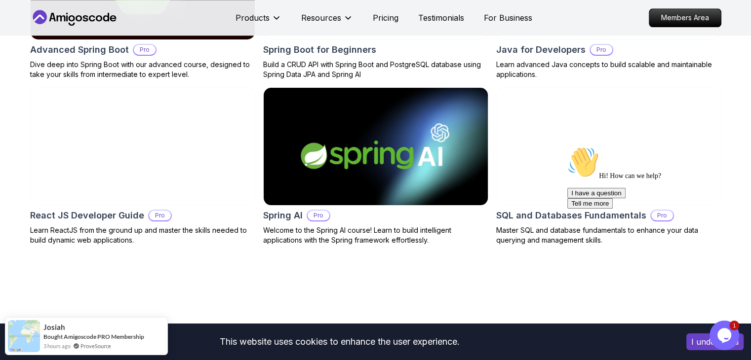
scroll to position [1283, 0]
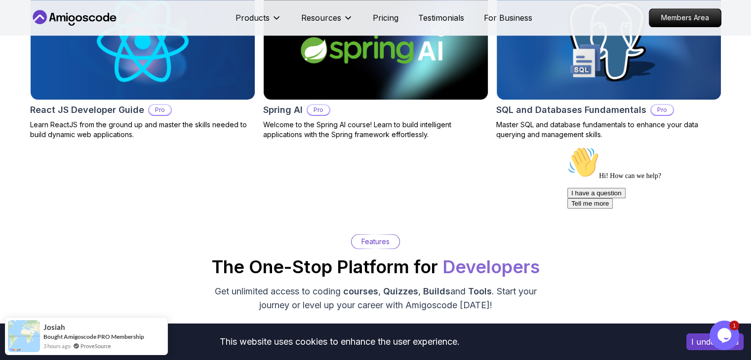
click at [430, 93] on img at bounding box center [375, 40] width 235 height 123
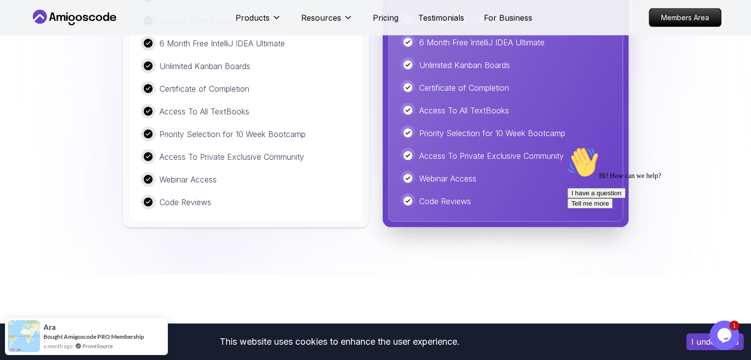
scroll to position [2073, 0]
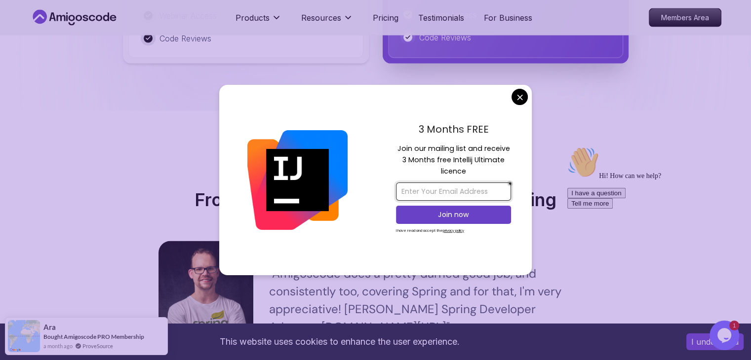
click at [431, 189] on input "email" at bounding box center [453, 192] width 115 height 18
click at [426, 192] on input "email" at bounding box center [453, 192] width 115 height 18
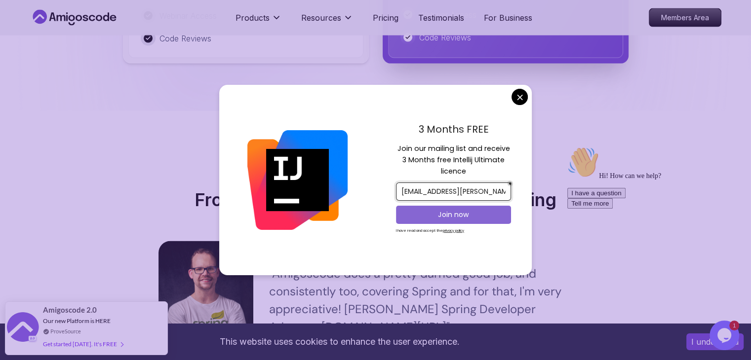
type input "[EMAIL_ADDRESS][PERSON_NAME][DOMAIN_NAME]"
click at [458, 215] on p "Join now" at bounding box center [453, 215] width 93 height 10
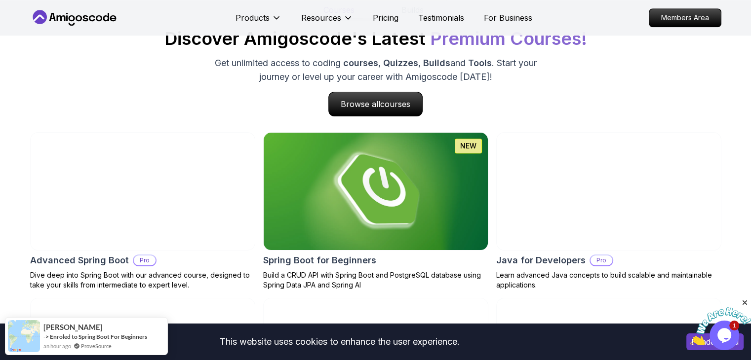
scroll to position [1037, 0]
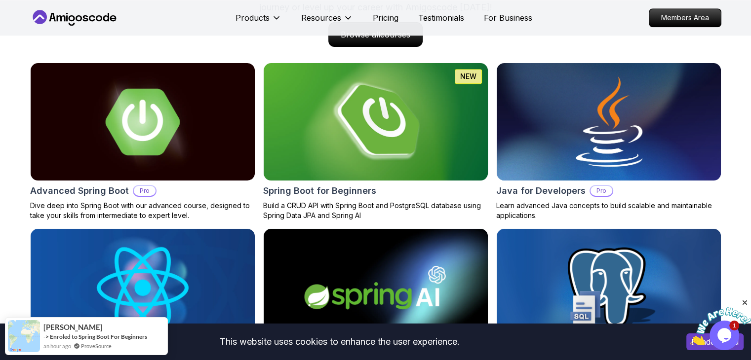
click at [413, 145] on img at bounding box center [375, 121] width 235 height 123
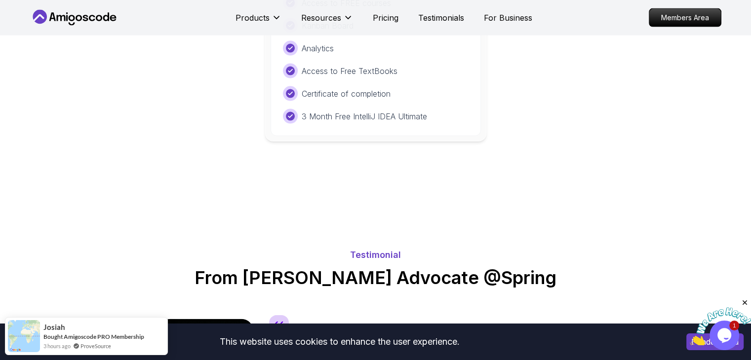
scroll to position [2419, 0]
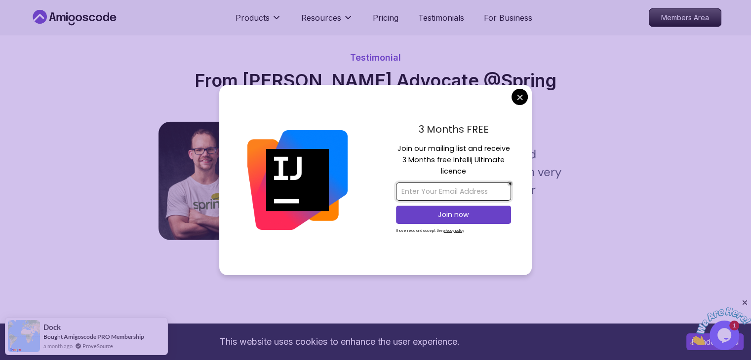
click at [443, 192] on input "email" at bounding box center [453, 192] width 115 height 18
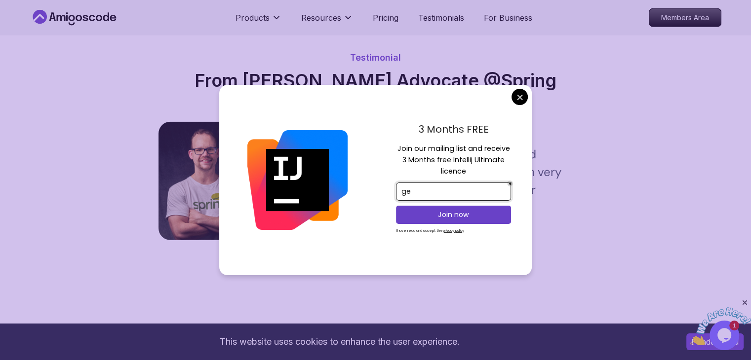
type input "g"
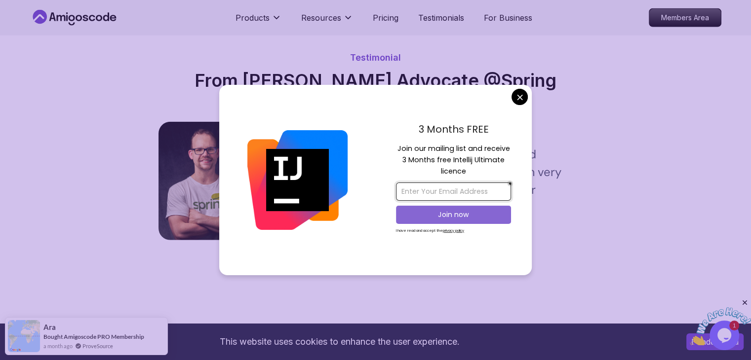
click at [440, 206] on button "Join now" at bounding box center [453, 215] width 115 height 18
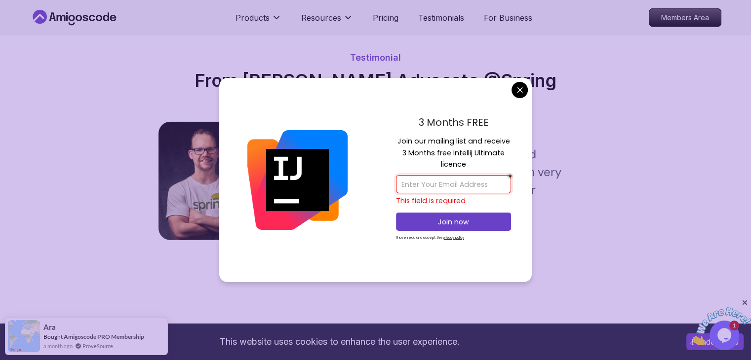
click at [425, 185] on input "email" at bounding box center [453, 184] width 115 height 18
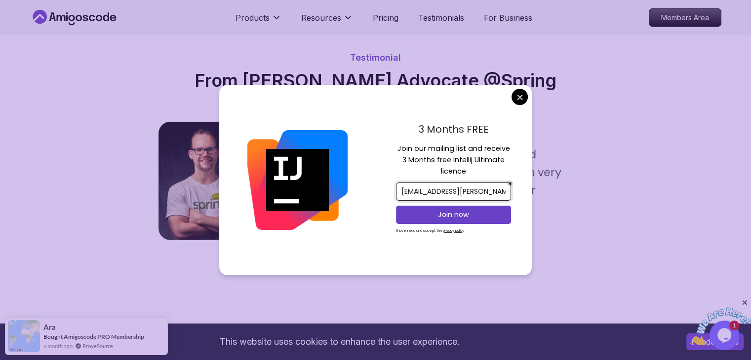
drag, startPoint x: 477, startPoint y: 191, endPoint x: 471, endPoint y: 192, distance: 6.0
click at [471, 192] on input "[EMAIL_ADDRESS][PERSON_NAME][DOMAIN_NAME]" at bounding box center [453, 192] width 115 height 18
drag, startPoint x: 495, startPoint y: 192, endPoint x: 459, endPoint y: 193, distance: 35.5
click at [459, 193] on input "[EMAIL_ADDRESS][PERSON_NAME][DOMAIN_NAME]" at bounding box center [453, 192] width 115 height 18
type input "[EMAIL_ADDRESS][PERSON_NAME][DOMAIN_NAME]"
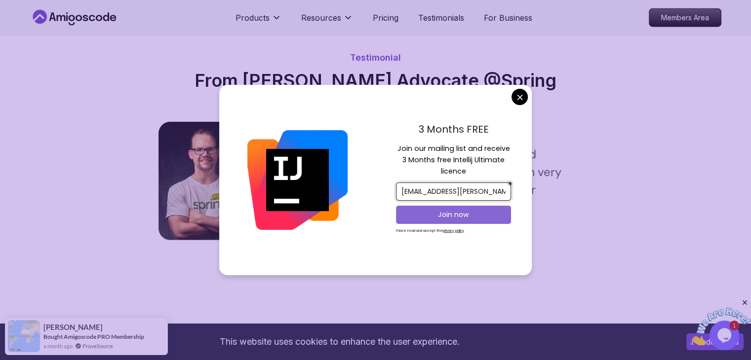
click at [479, 212] on p "Join now" at bounding box center [453, 215] width 93 height 10
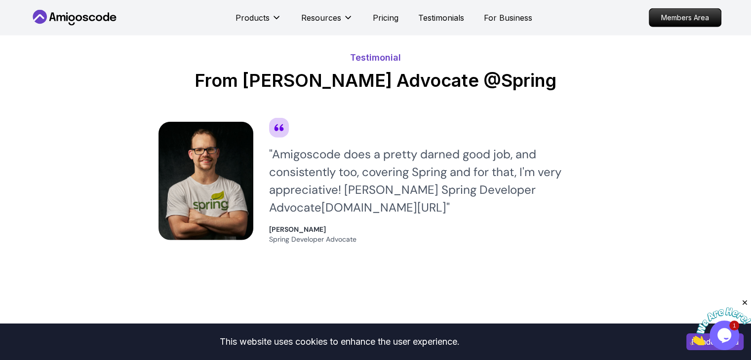
click at [446, 49] on body "This website uses cookies to enhance the user experience. I understand Products…" at bounding box center [375, 78] width 751 height 4994
